Goal: Task Accomplishment & Management: Use online tool/utility

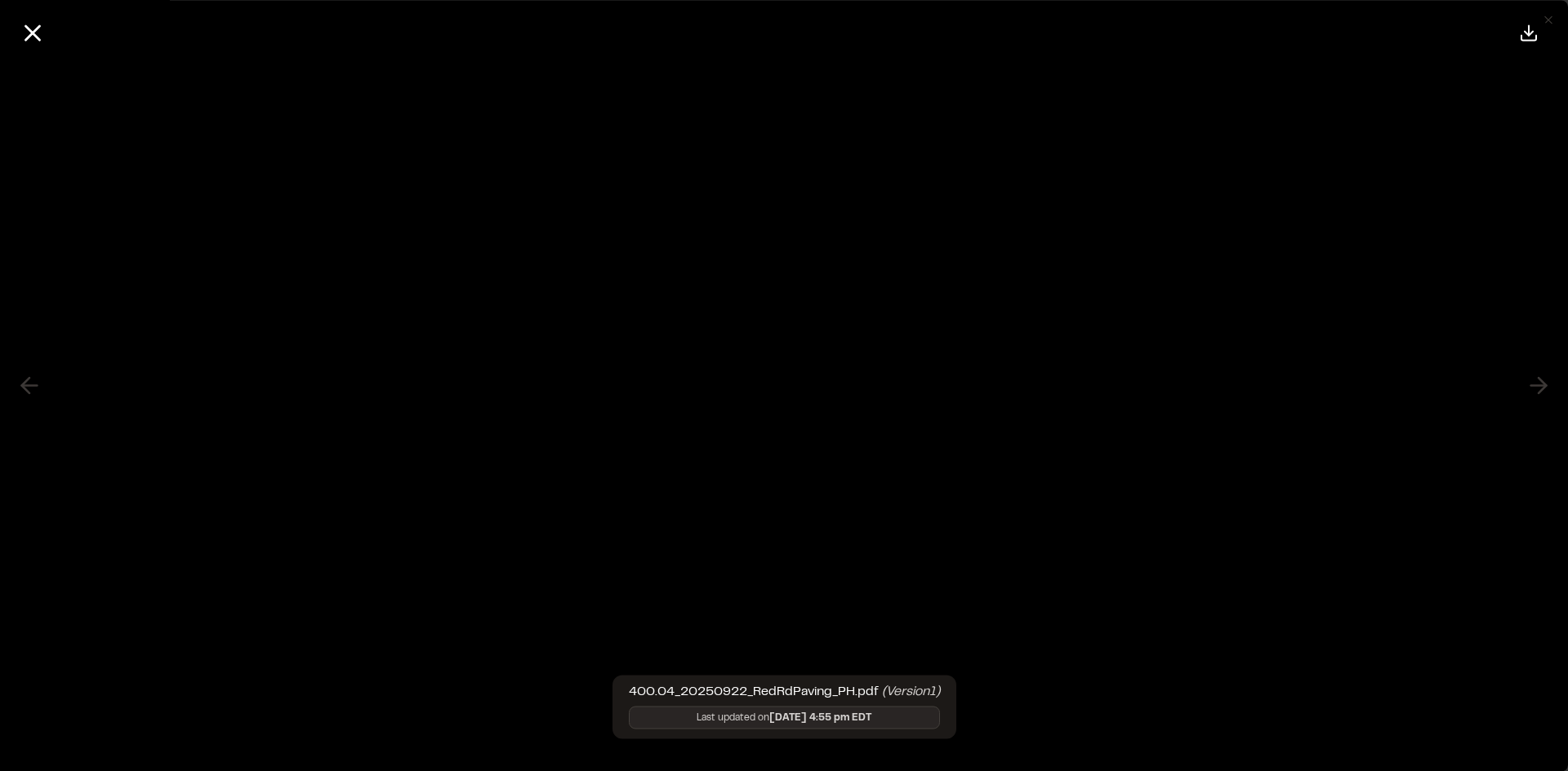
scroll to position [2612, 0]
click at [40, 31] on icon at bounding box center [32, 32] width 28 height 28
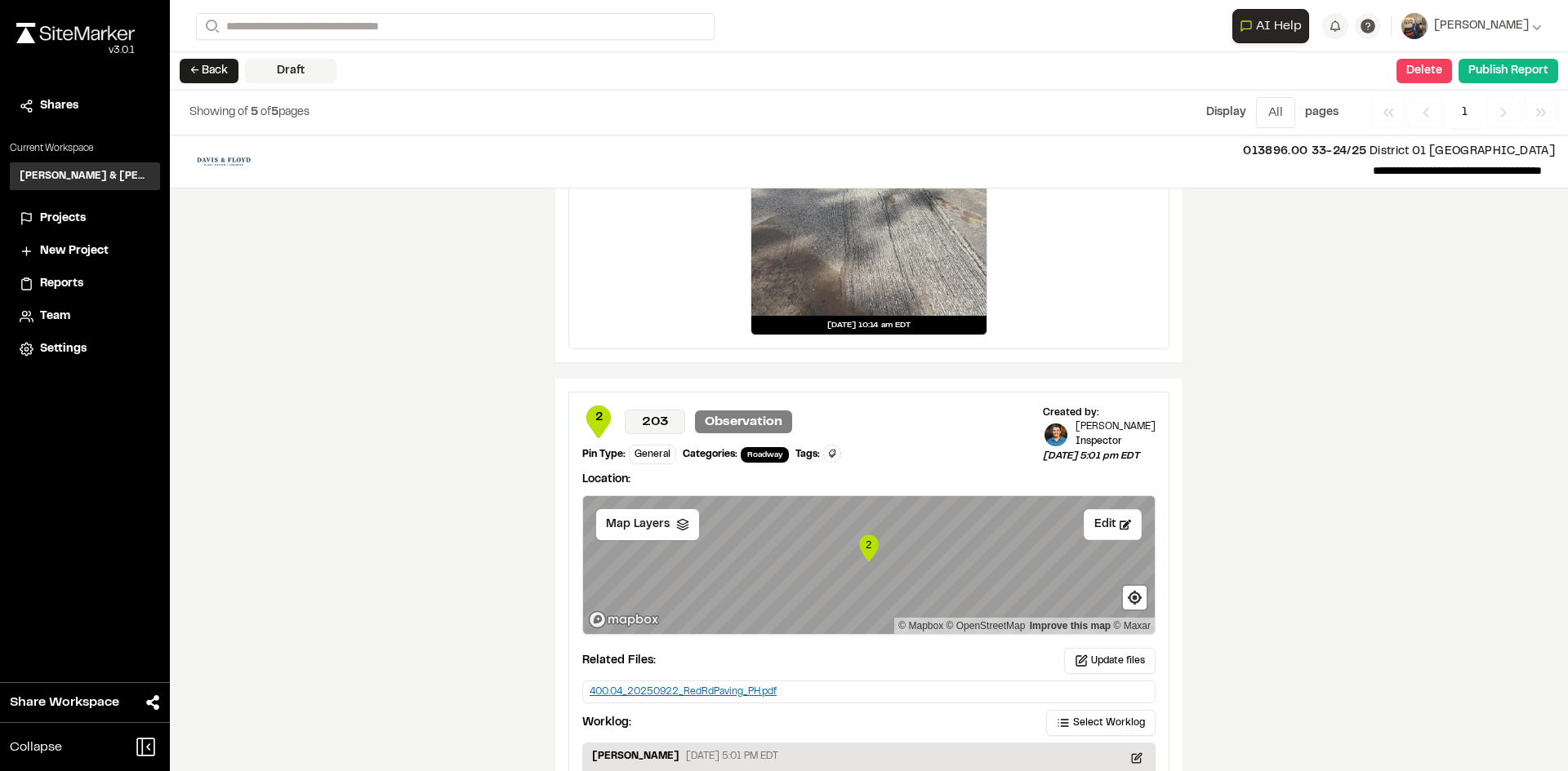
scroll to position [2122, 0]
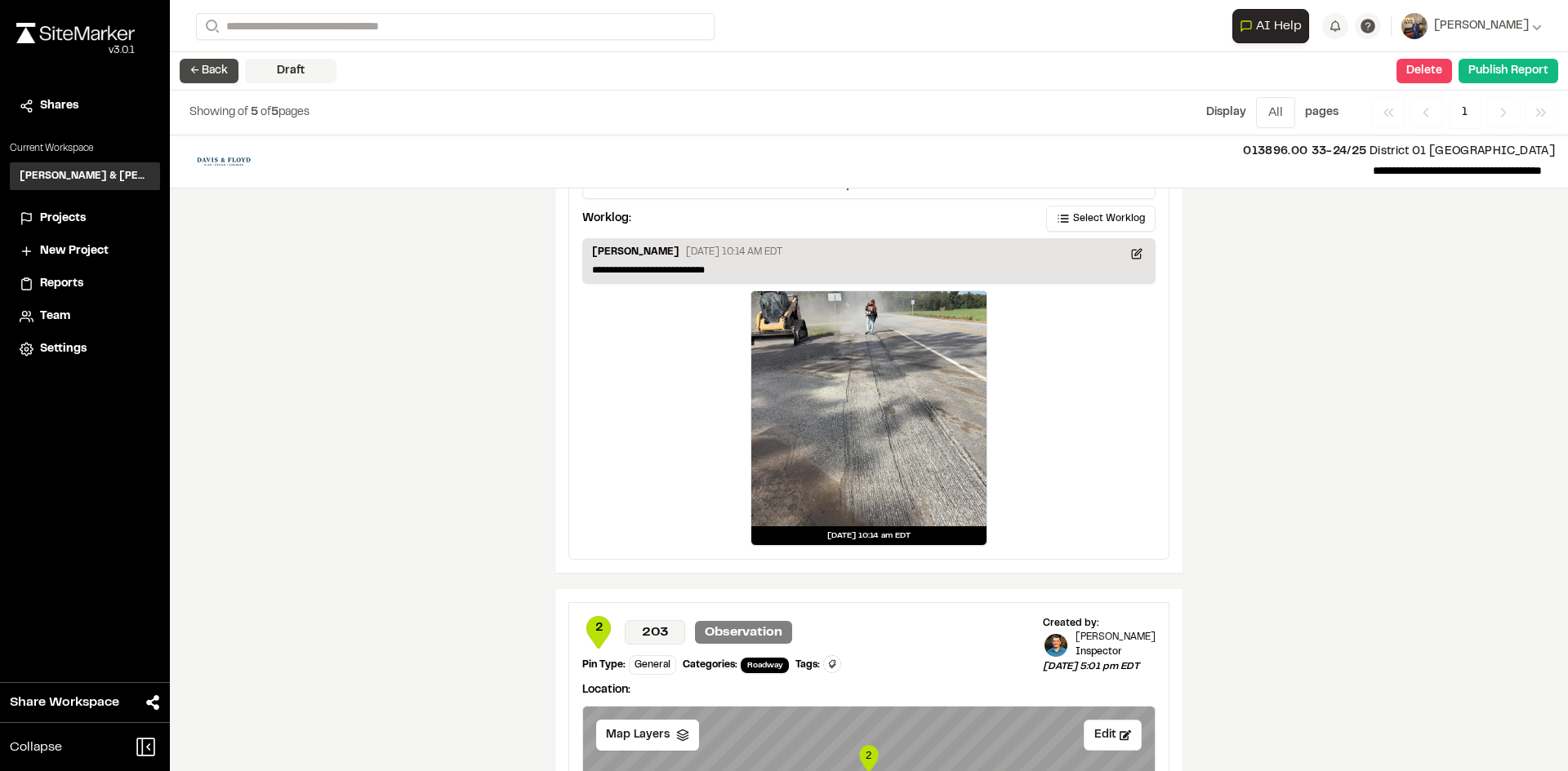
click at [207, 59] on button "← Back" at bounding box center [209, 71] width 59 height 24
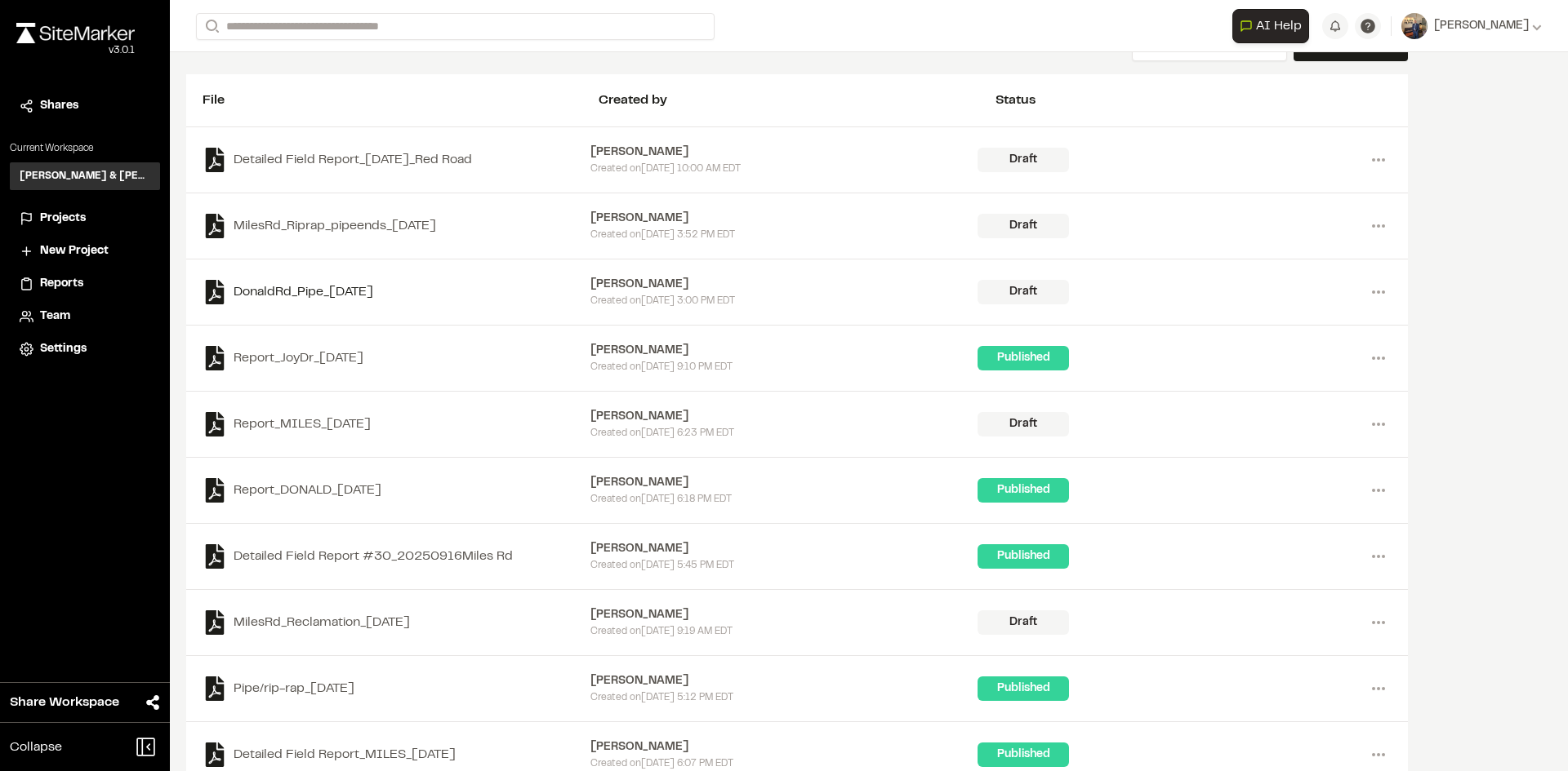
scroll to position [163, 0]
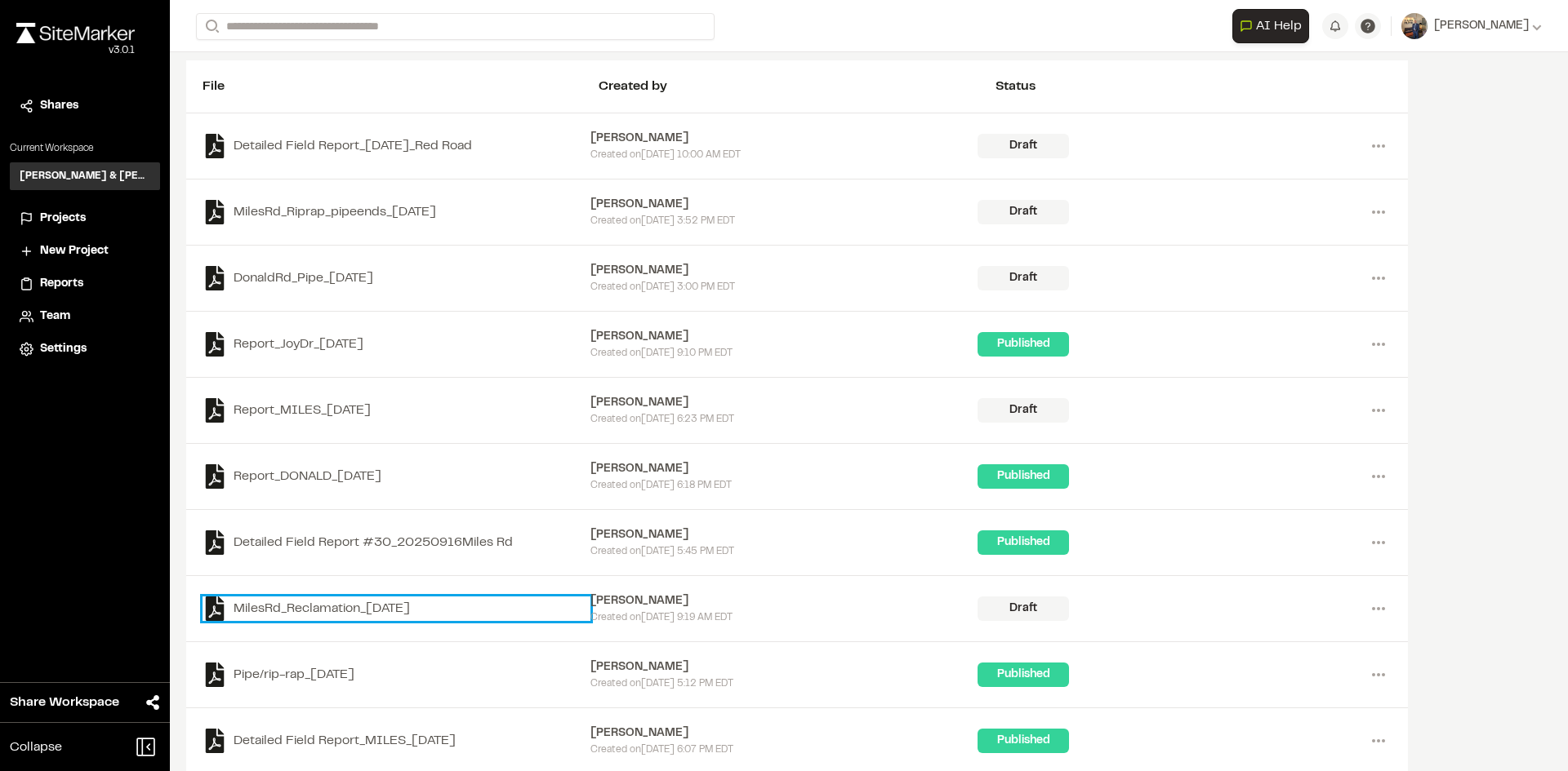
click at [392, 610] on link "MilesRd_Reclamation_[DATE]" at bounding box center [396, 609] width 388 height 24
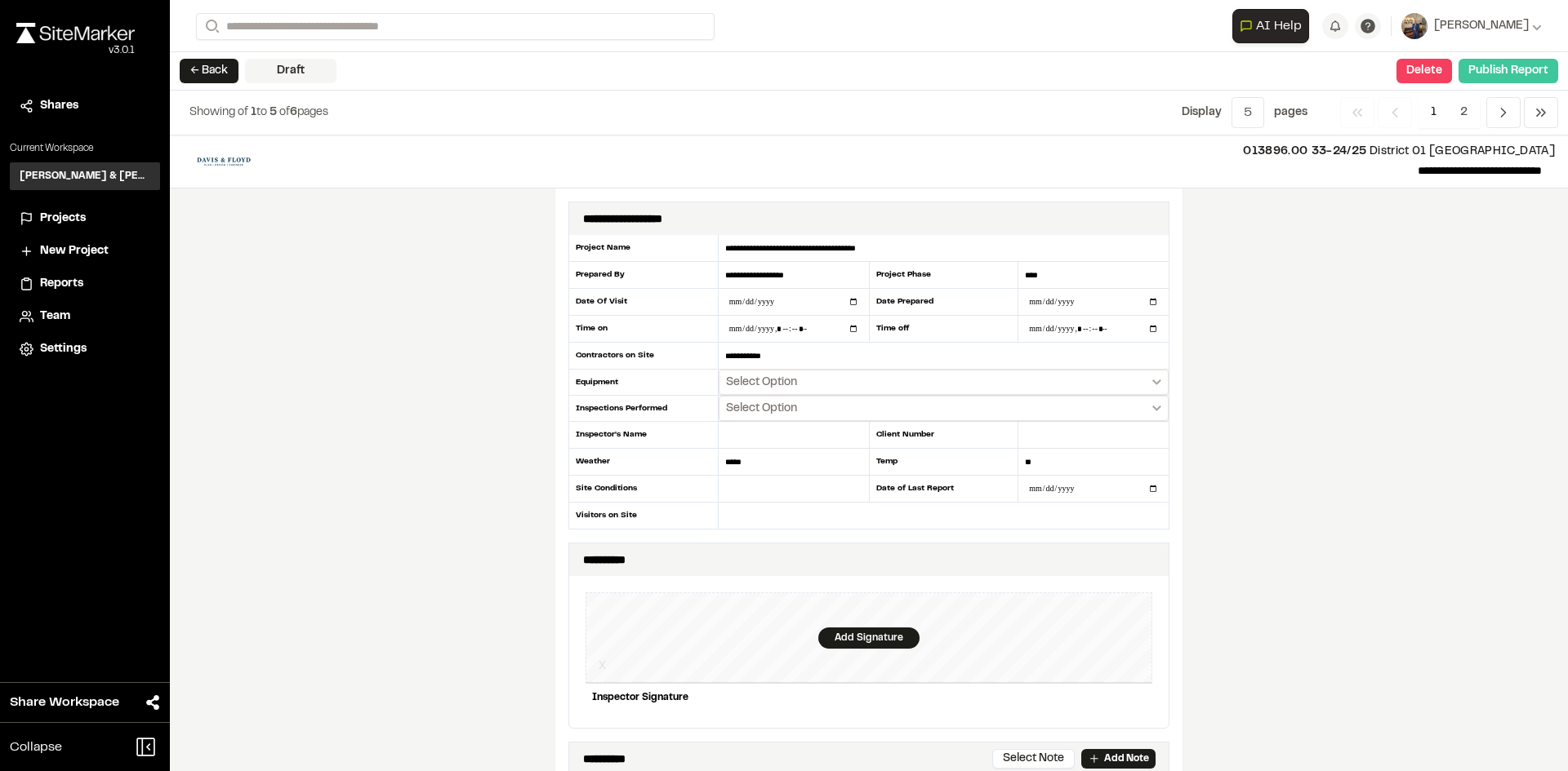
click at [1524, 65] on button "Publish Report" at bounding box center [1508, 71] width 100 height 24
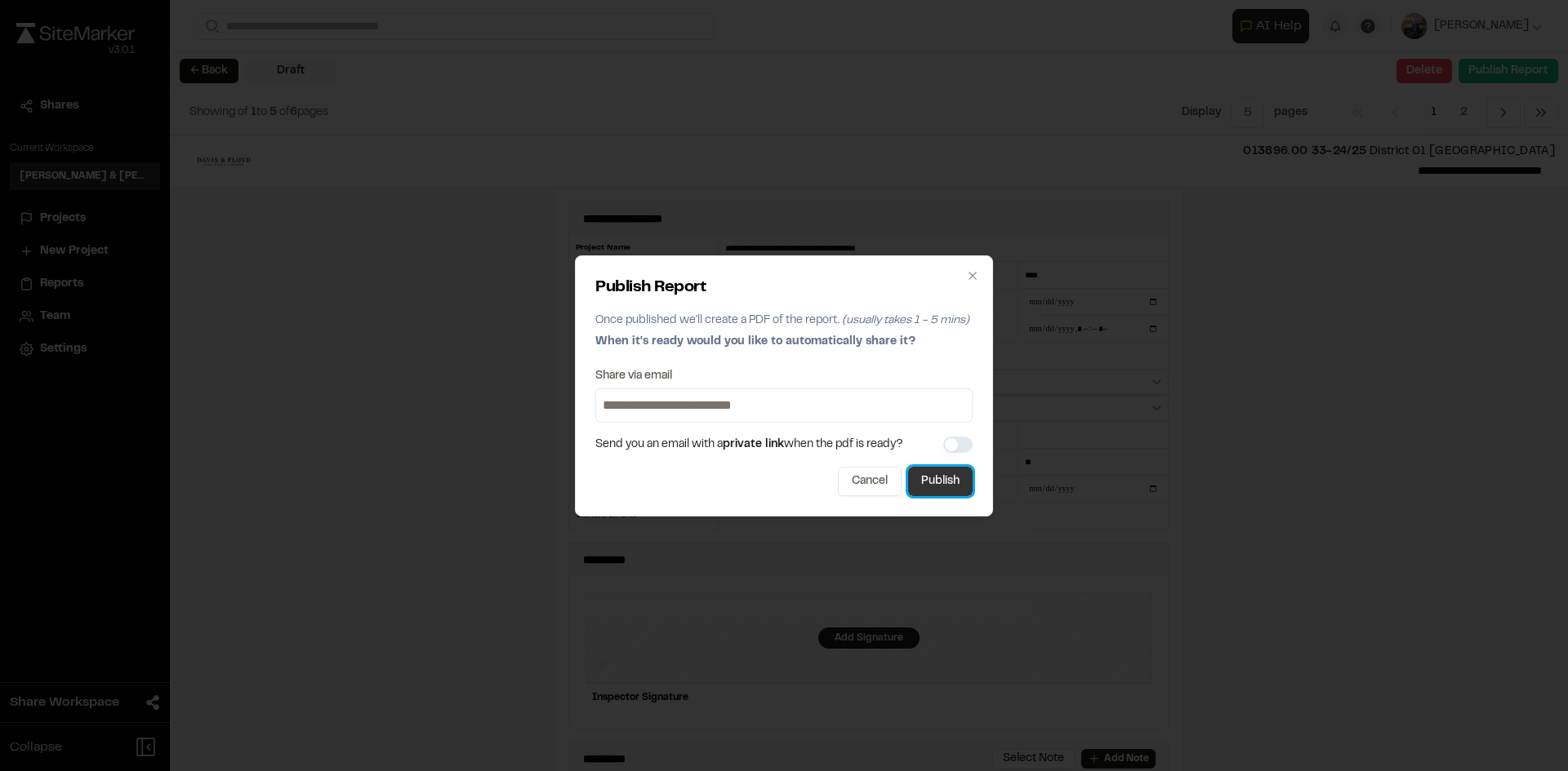
click at [933, 489] on button "Publish" at bounding box center [940, 481] width 65 height 30
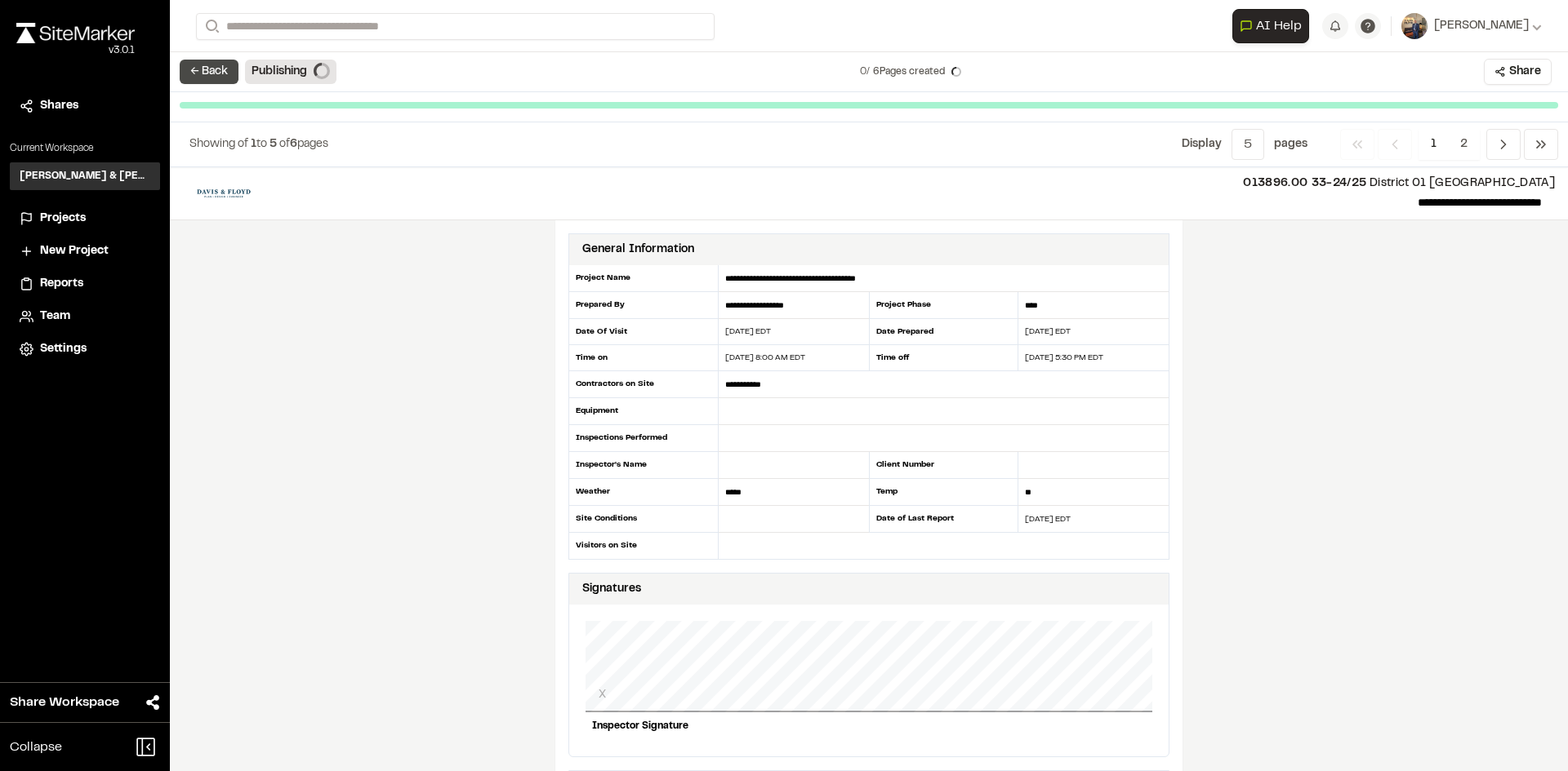
click at [222, 74] on button "← Back" at bounding box center [209, 71] width 59 height 24
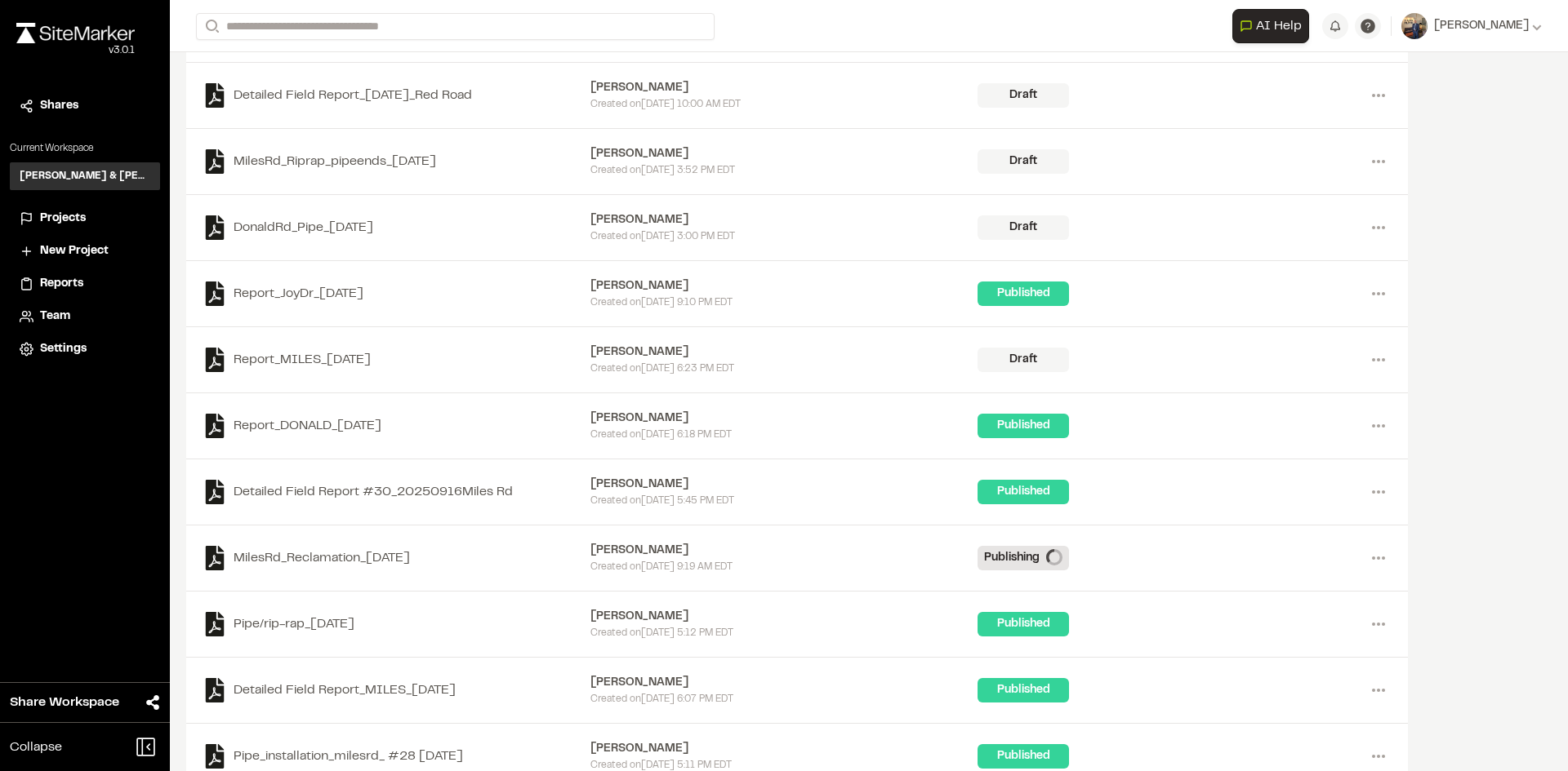
scroll to position [163, 0]
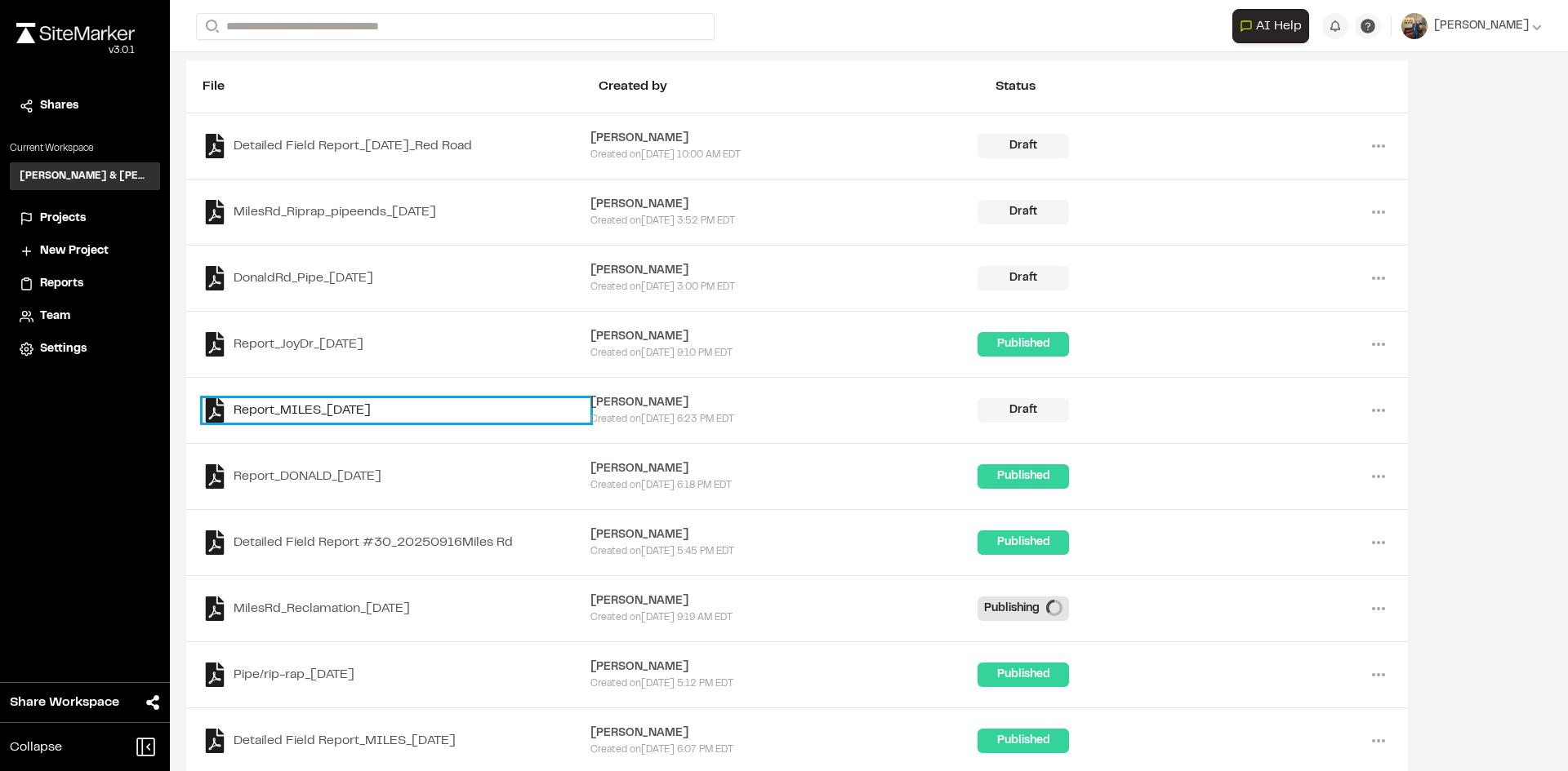
click at [388, 408] on link "Report_MILES_[DATE]" at bounding box center [396, 410] width 388 height 24
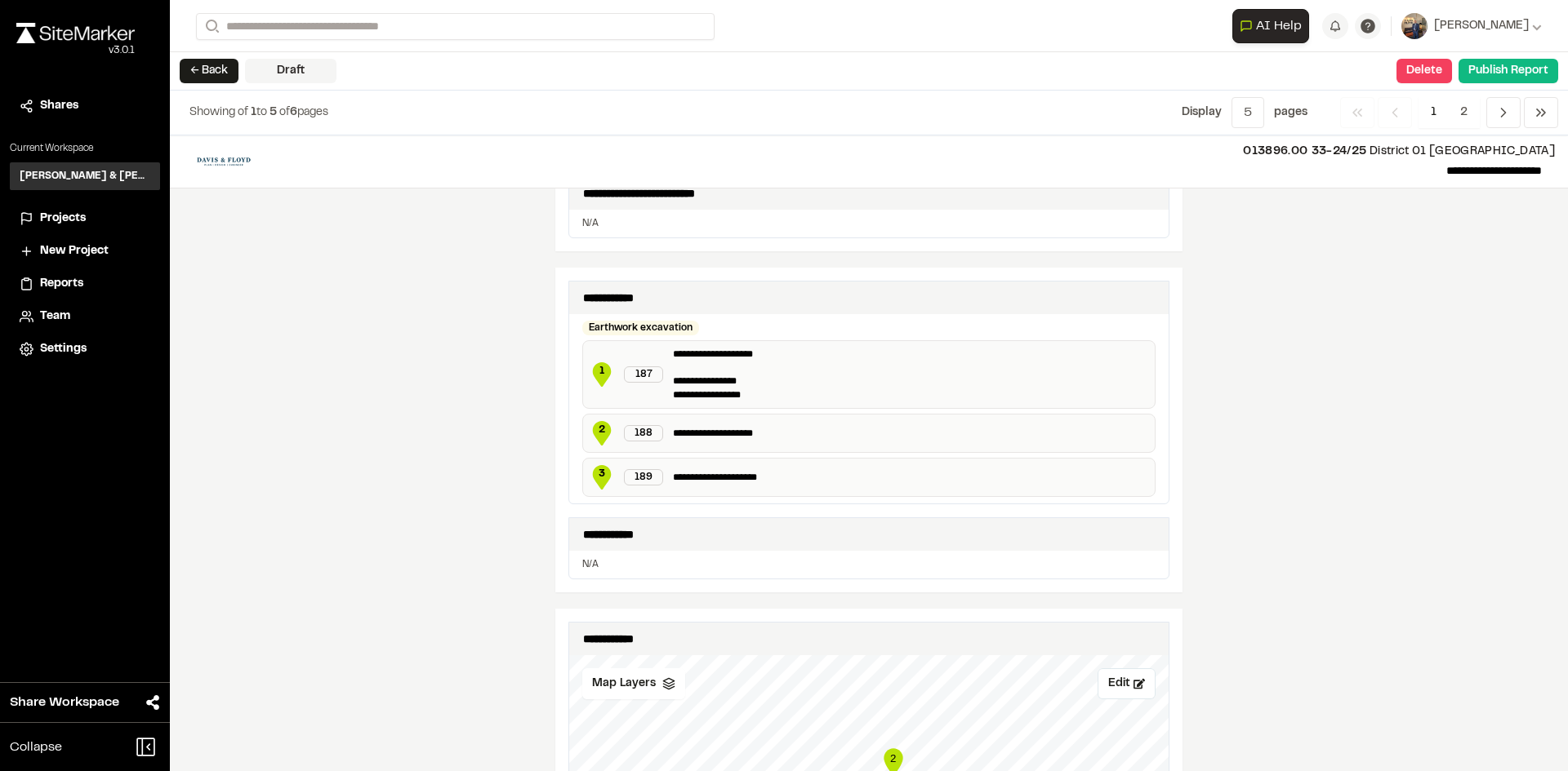
scroll to position [734, 0]
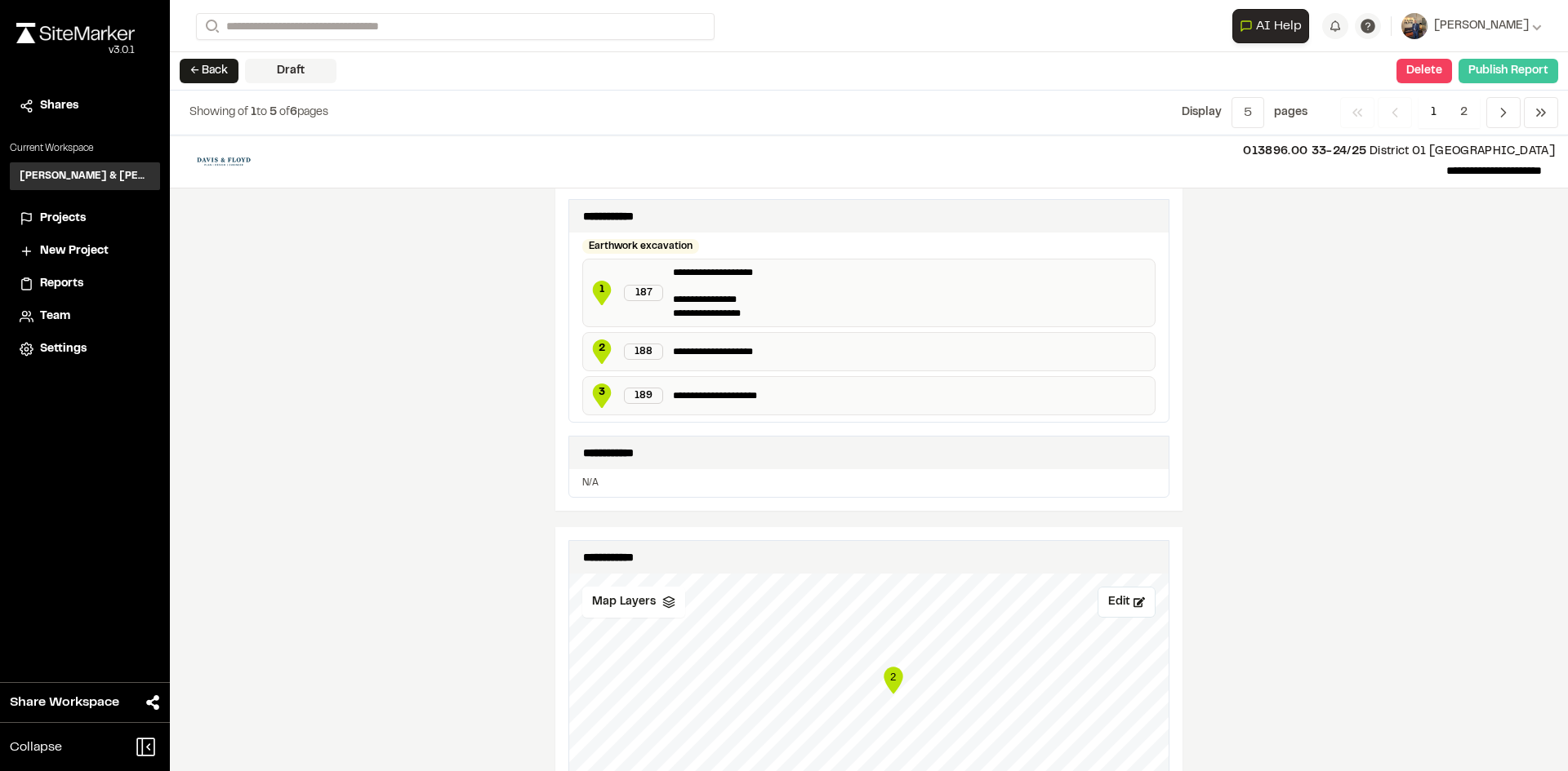
click at [1505, 64] on button "Publish Report" at bounding box center [1508, 71] width 100 height 24
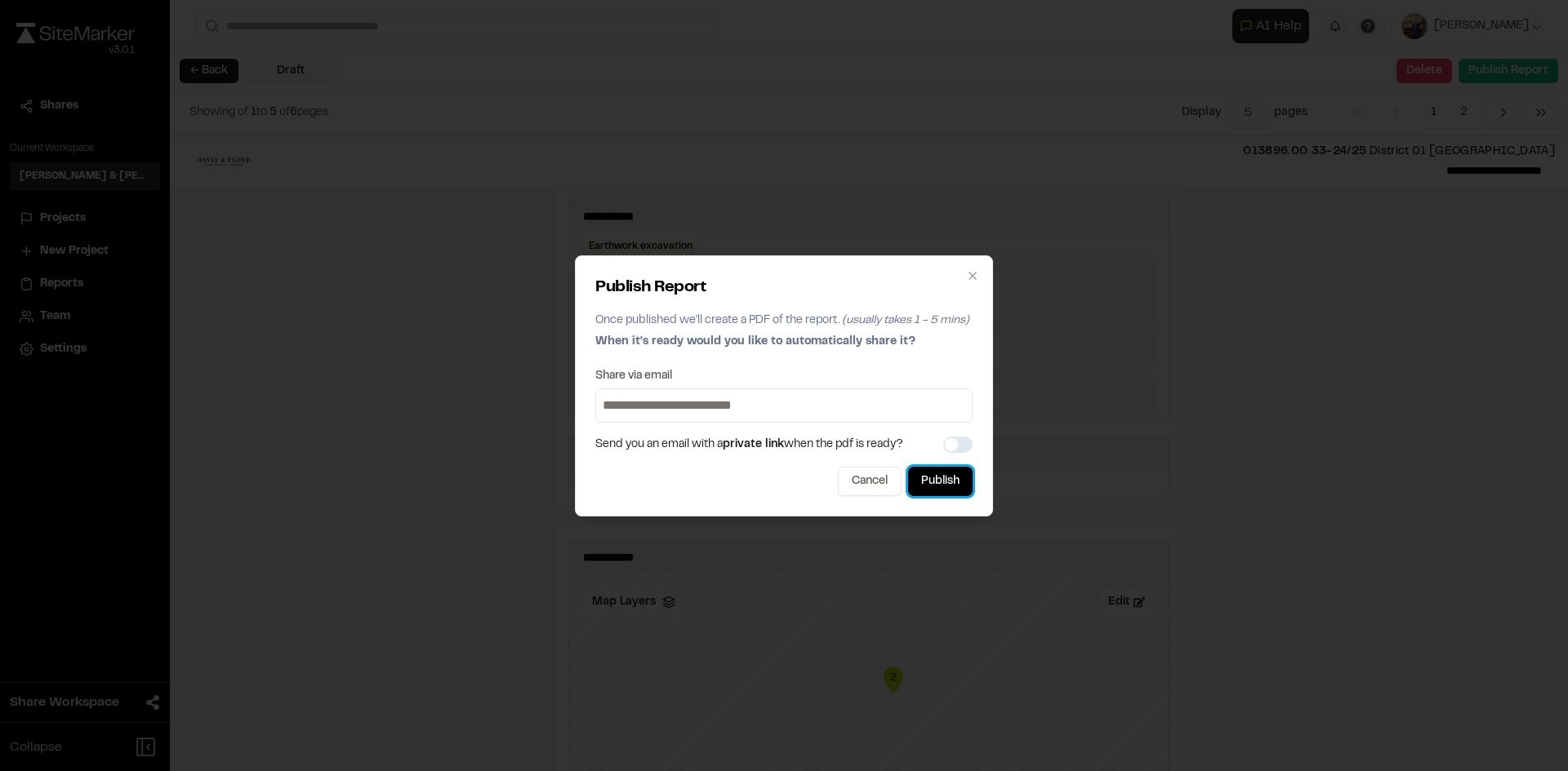
click at [967, 484] on button "Publish" at bounding box center [940, 481] width 65 height 30
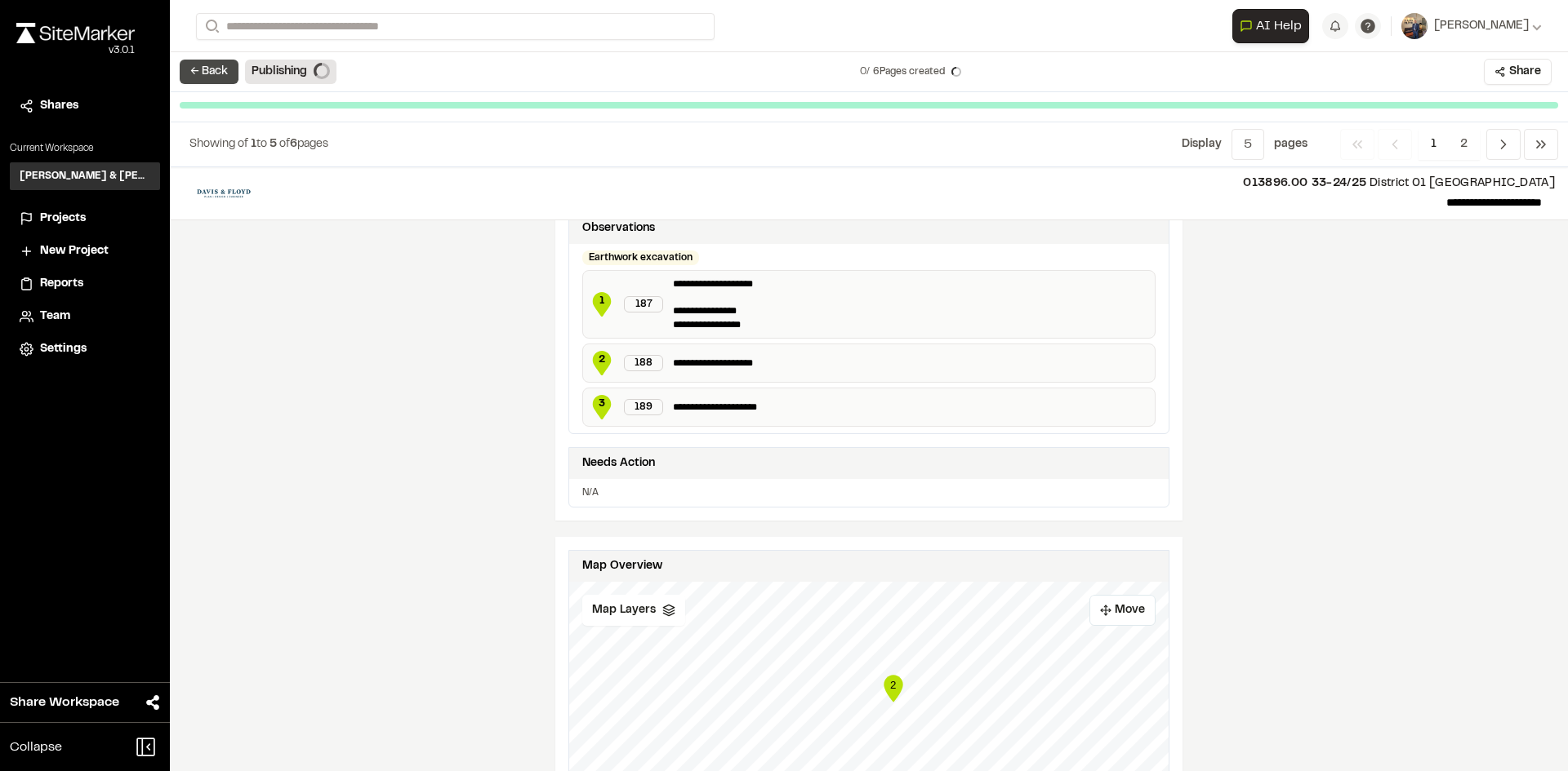
click at [190, 64] on button "← Back" at bounding box center [209, 71] width 59 height 24
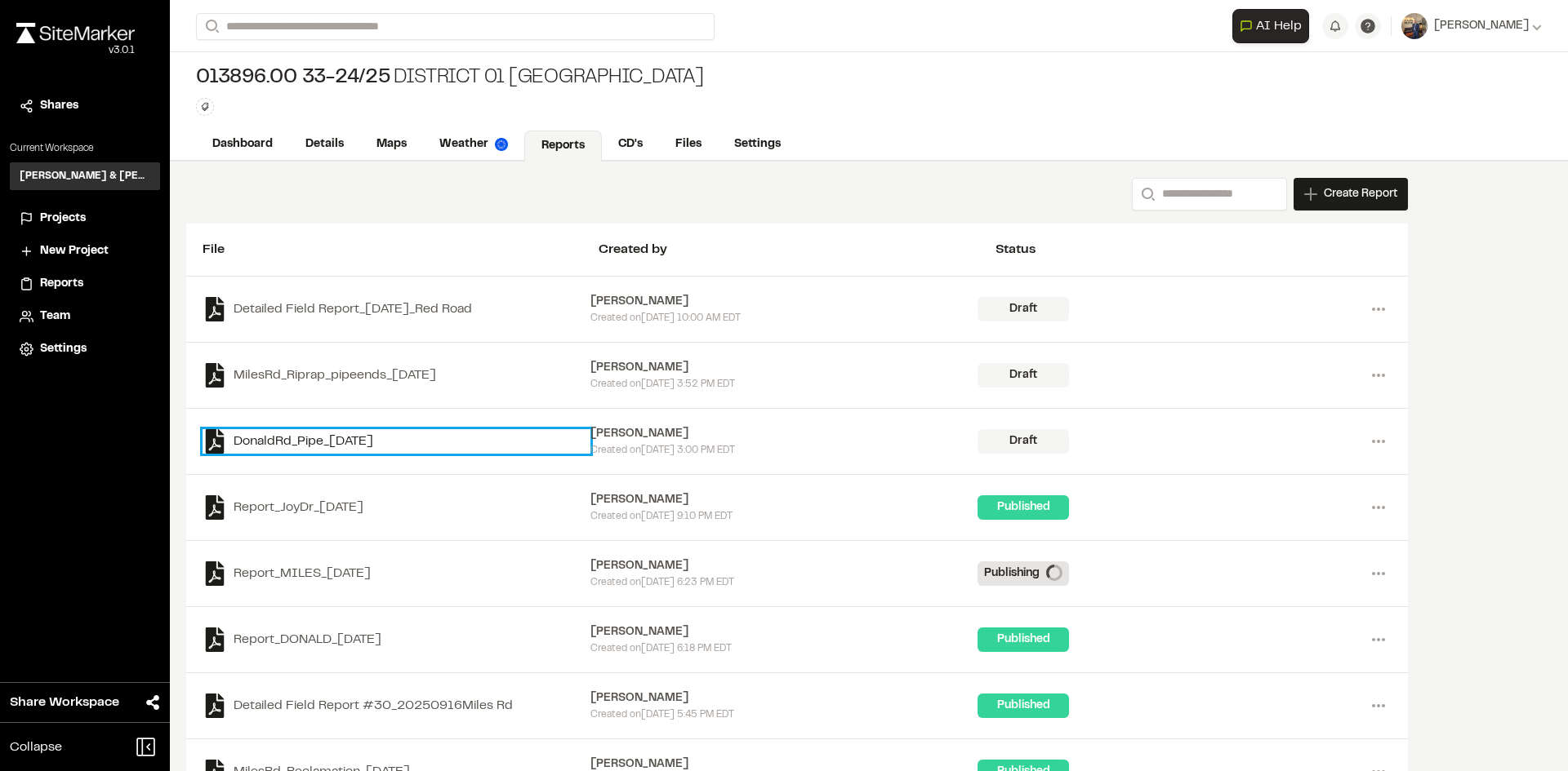
click at [370, 442] on link "DonaldRd_Pipe_[DATE]" at bounding box center [396, 441] width 388 height 24
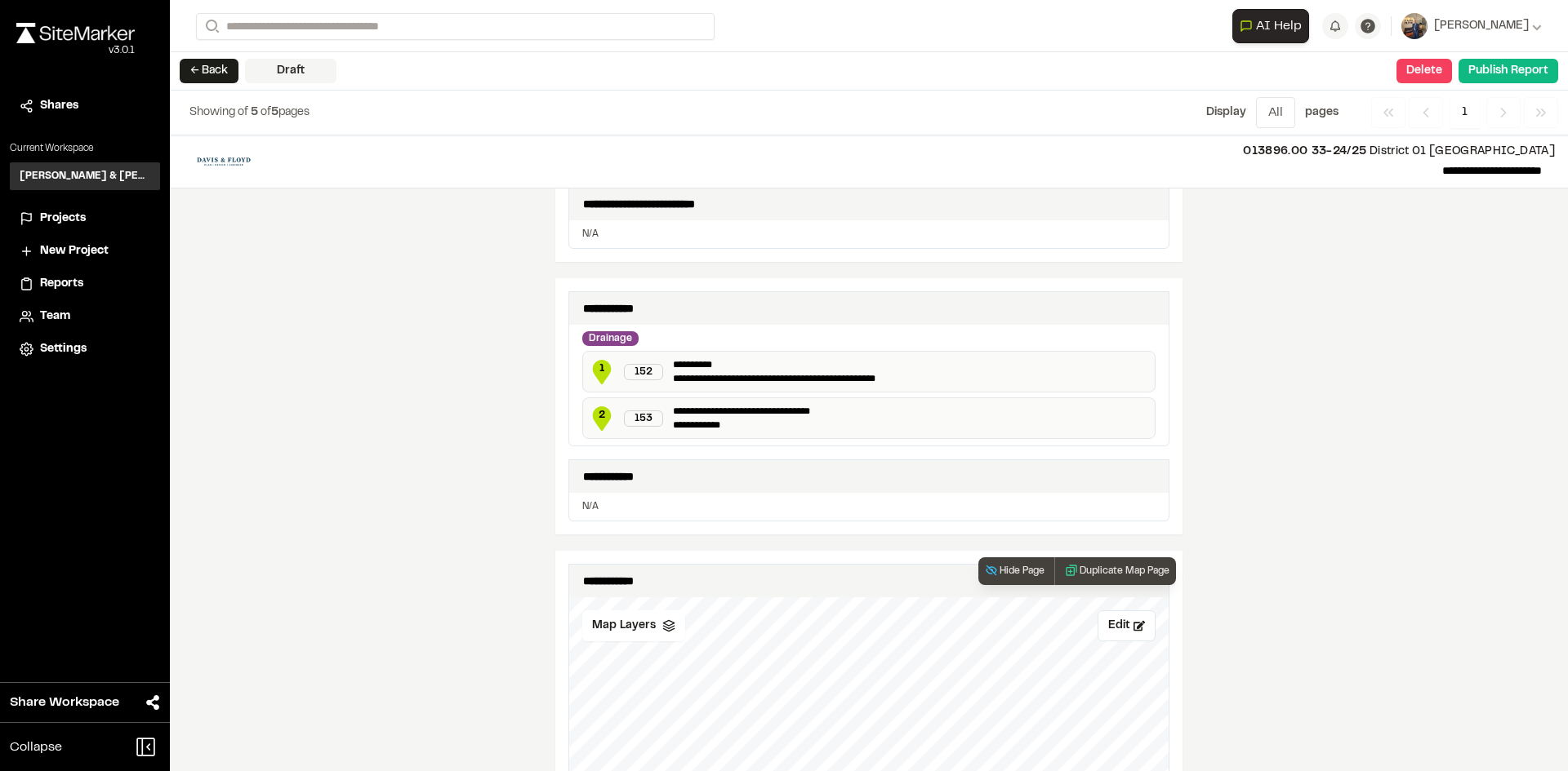
scroll to position [642, 0]
click at [1347, 345] on div "**********" at bounding box center [868, 453] width 1398 height 636
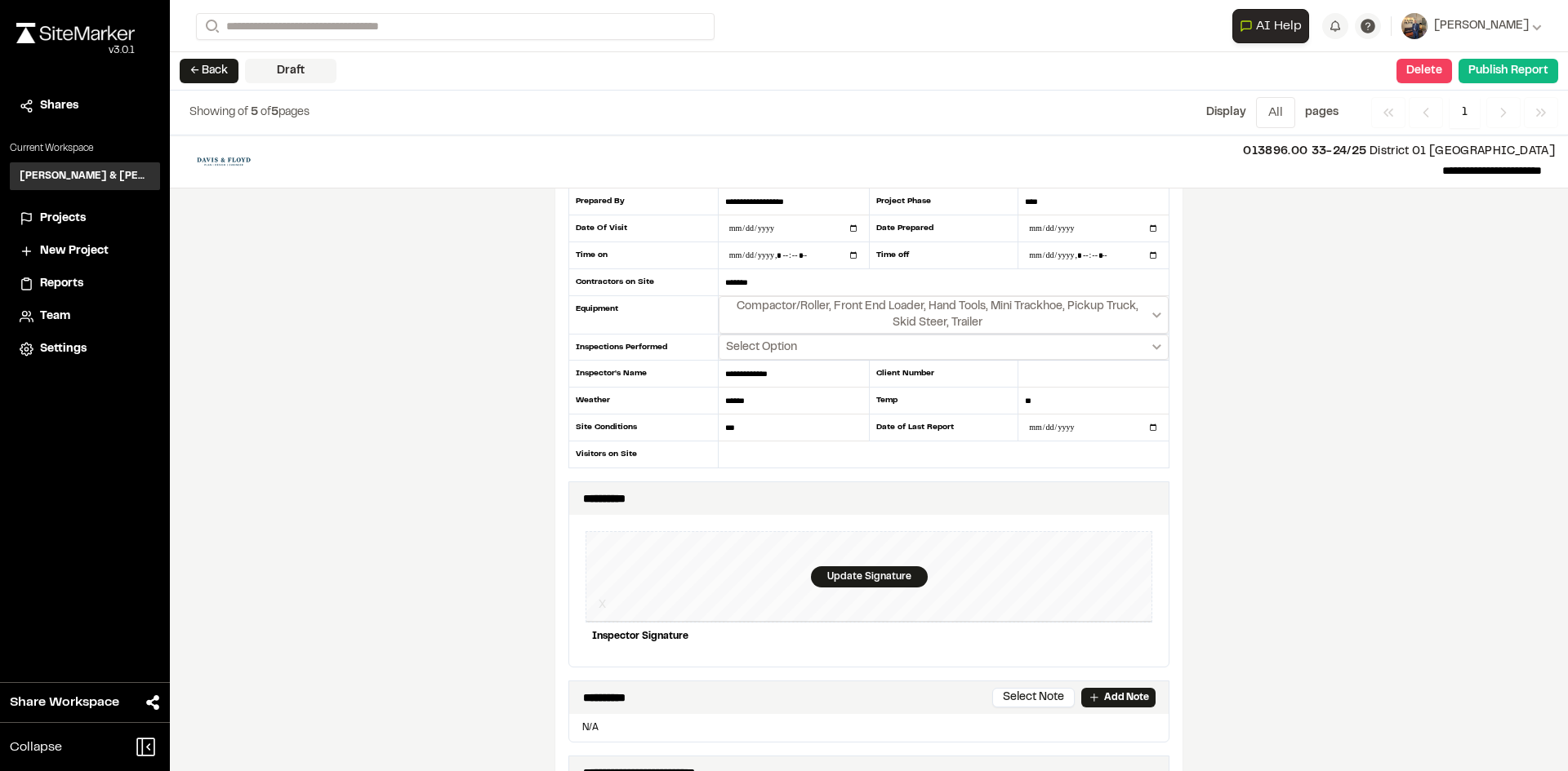
scroll to position [0, 0]
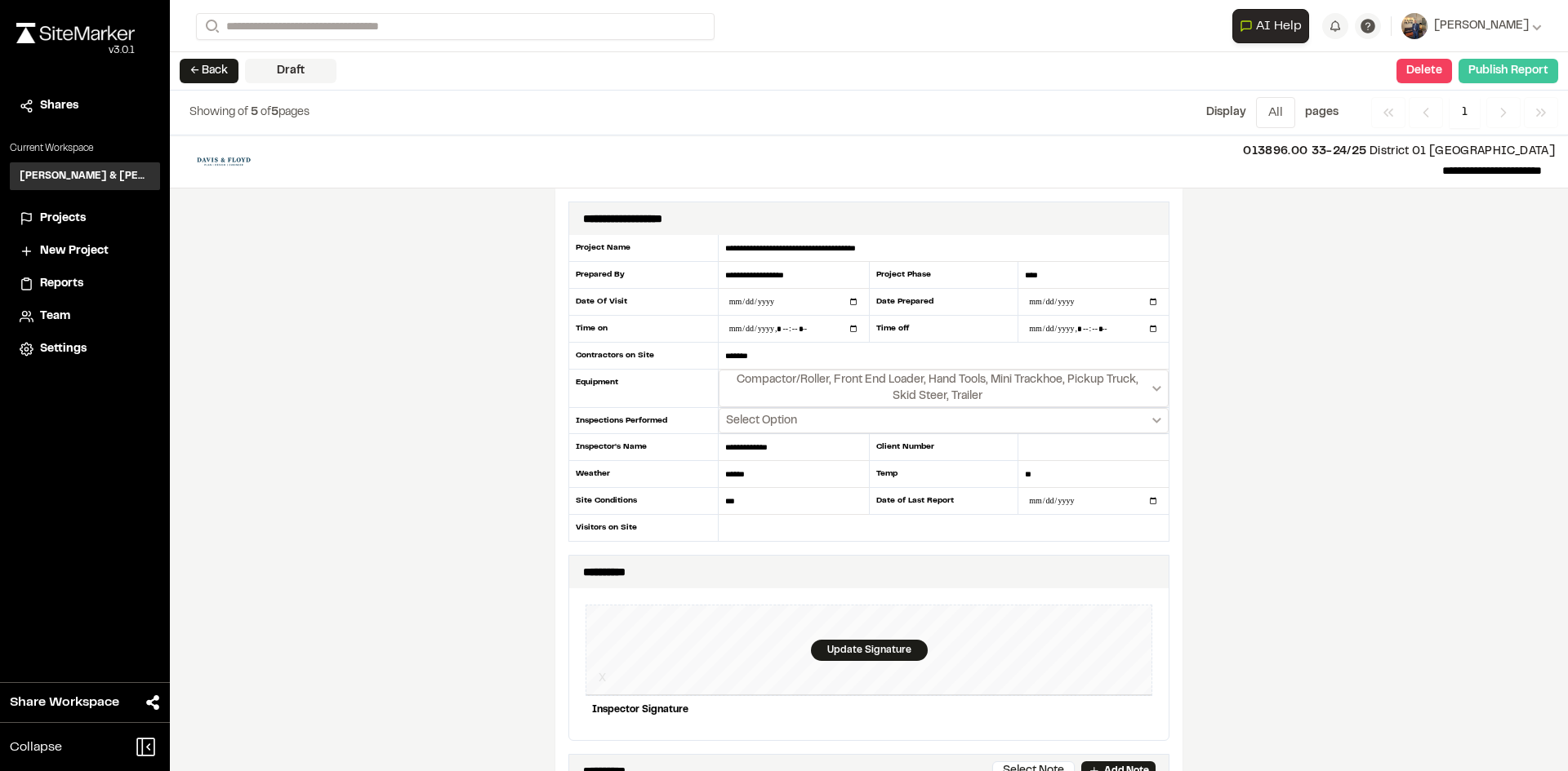
click at [1528, 65] on button "Publish Report" at bounding box center [1508, 71] width 100 height 24
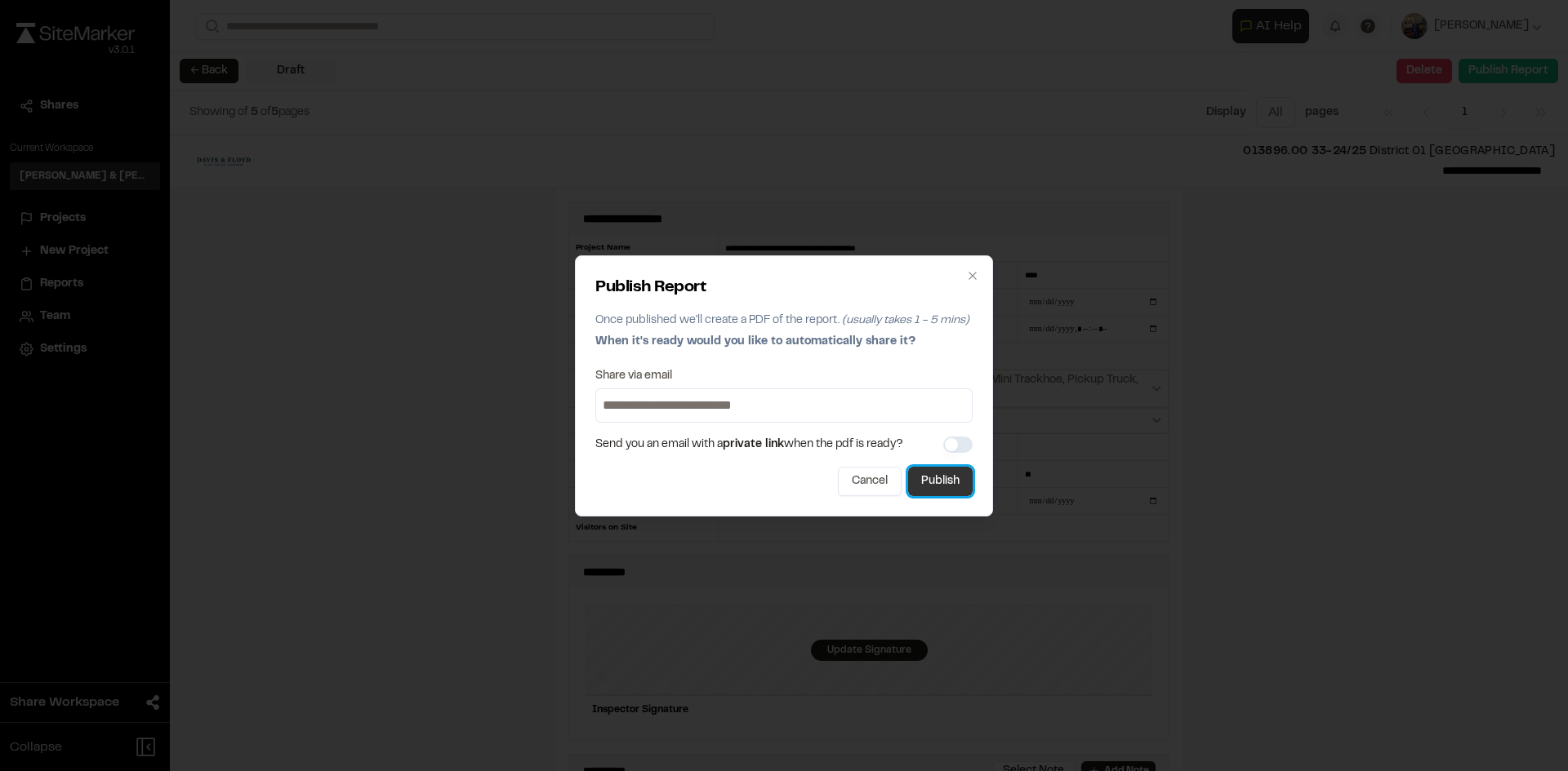
click at [962, 477] on button "Publish" at bounding box center [940, 481] width 65 height 30
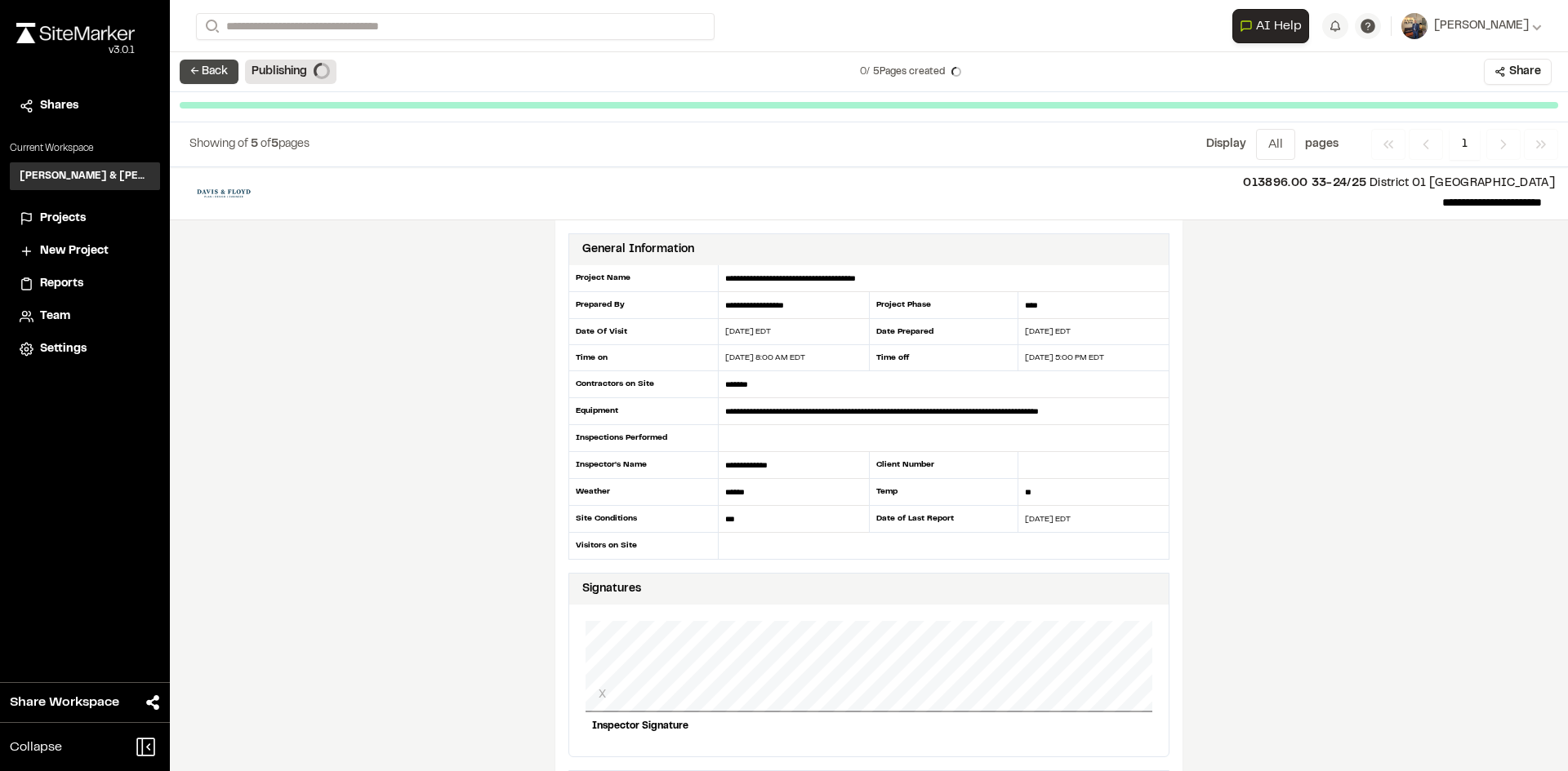
click at [201, 68] on button "← Back" at bounding box center [209, 71] width 59 height 24
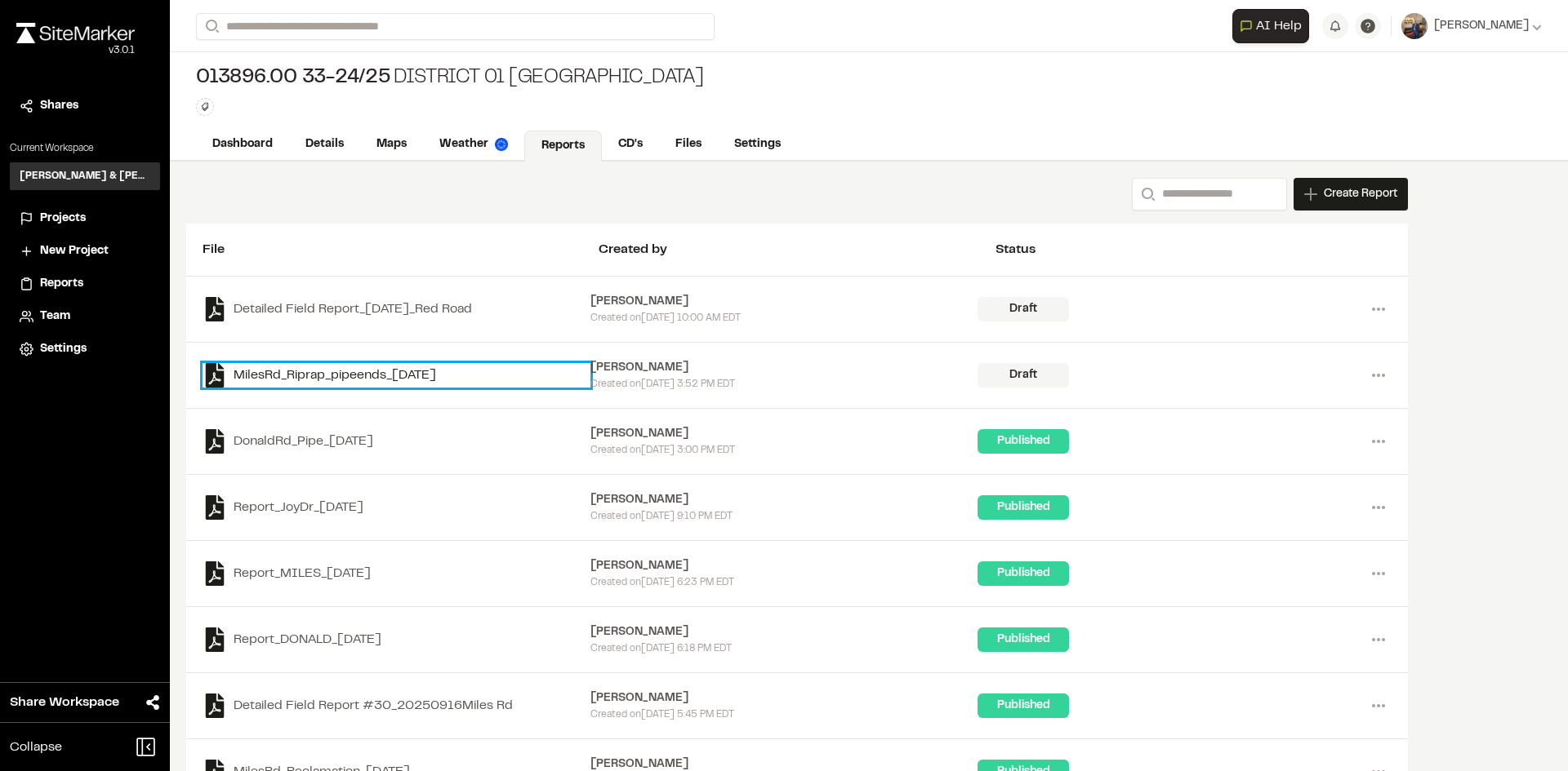
click at [358, 374] on link "MilesRd_Riprap_pipeends_[DATE]" at bounding box center [396, 375] width 388 height 24
